Goal: Task Accomplishment & Management: Use online tool/utility

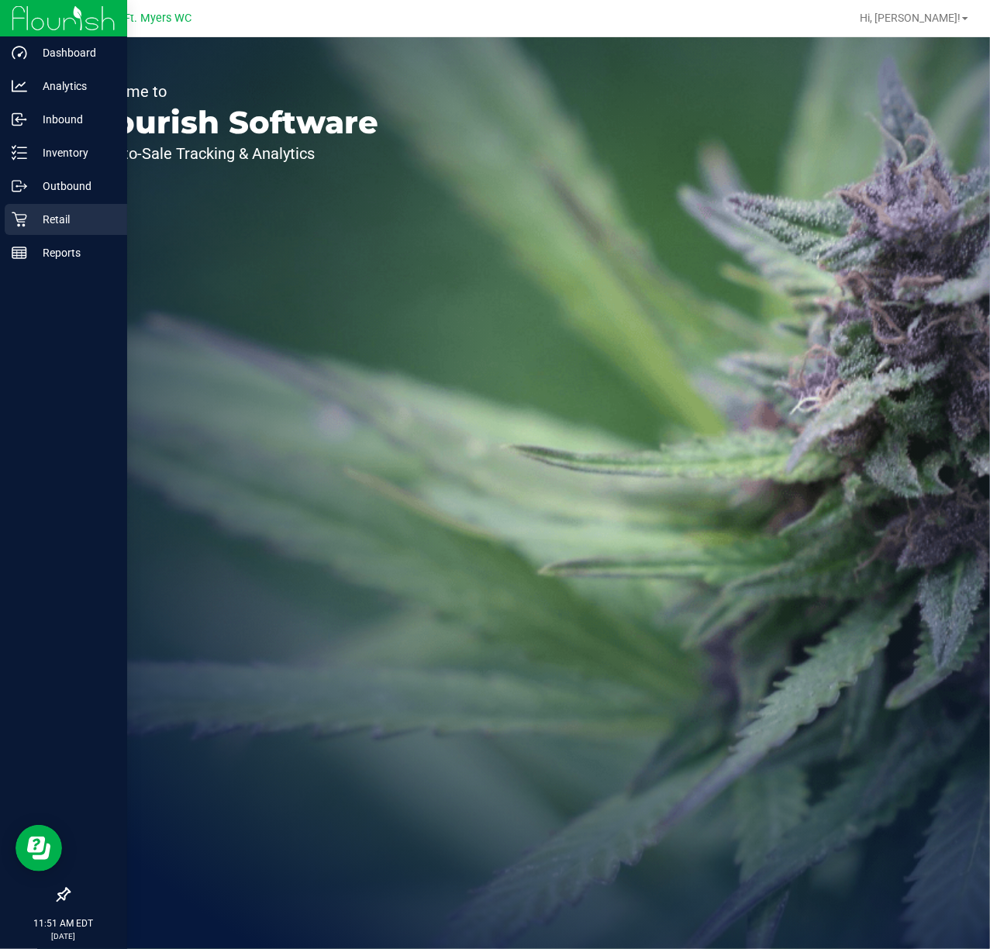
click at [16, 212] on icon at bounding box center [20, 220] width 16 height 16
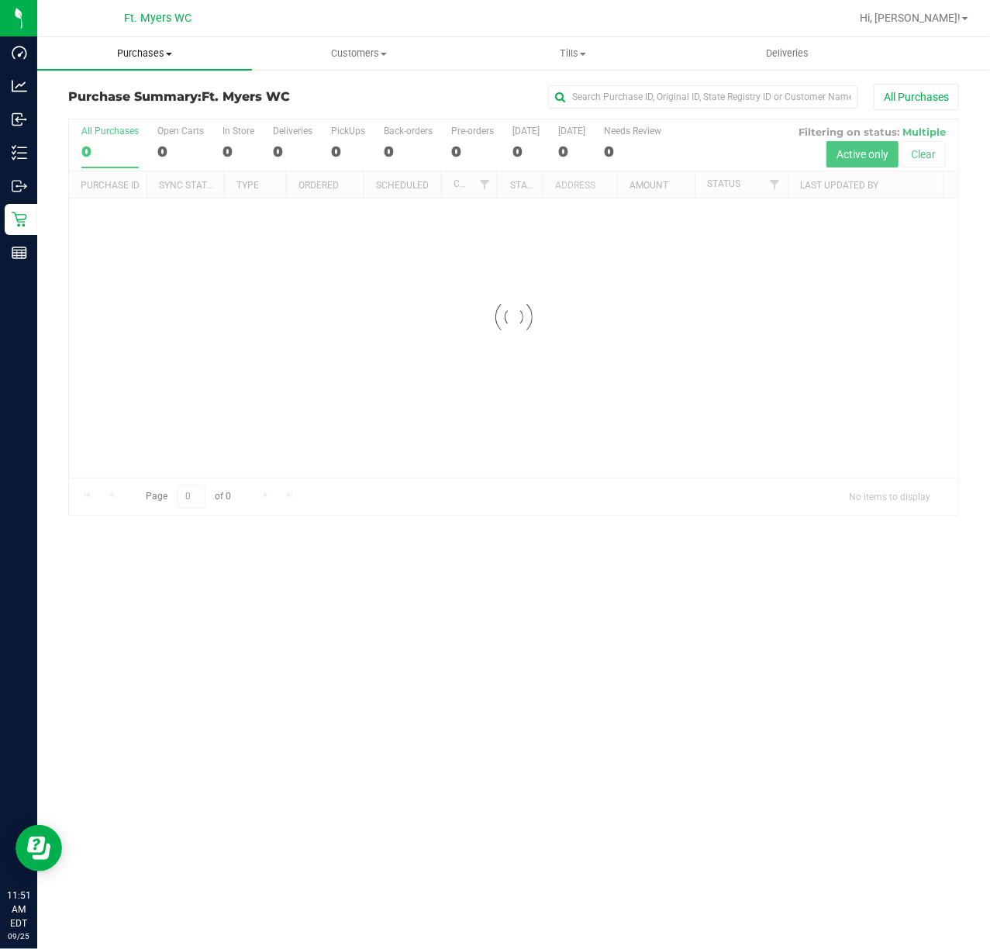
click at [171, 53] on span at bounding box center [169, 54] width 6 height 3
click at [211, 109] on li "Fulfillment" at bounding box center [144, 112] width 215 height 19
